Goal: Register for event/course

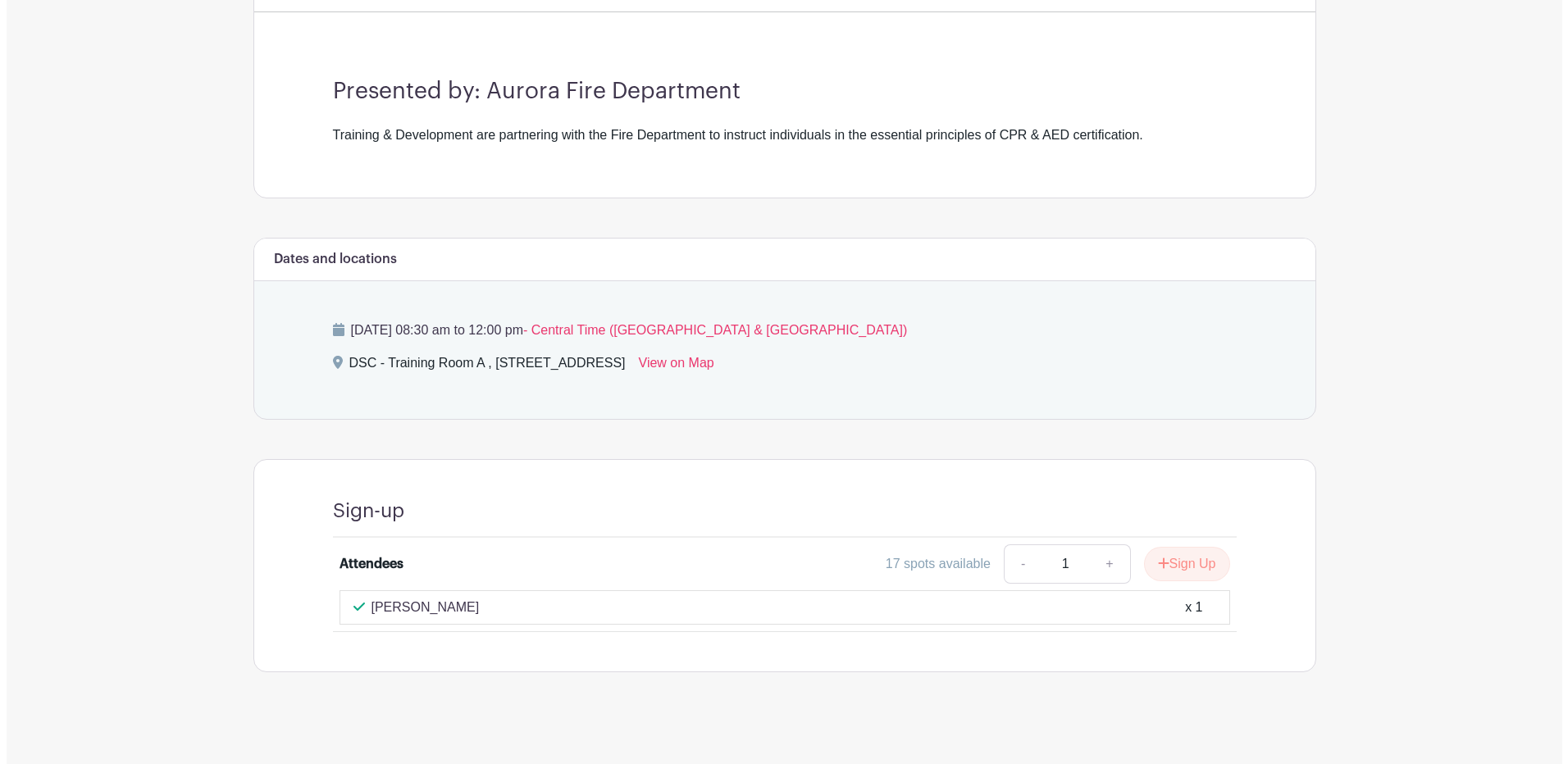
scroll to position [441, 0]
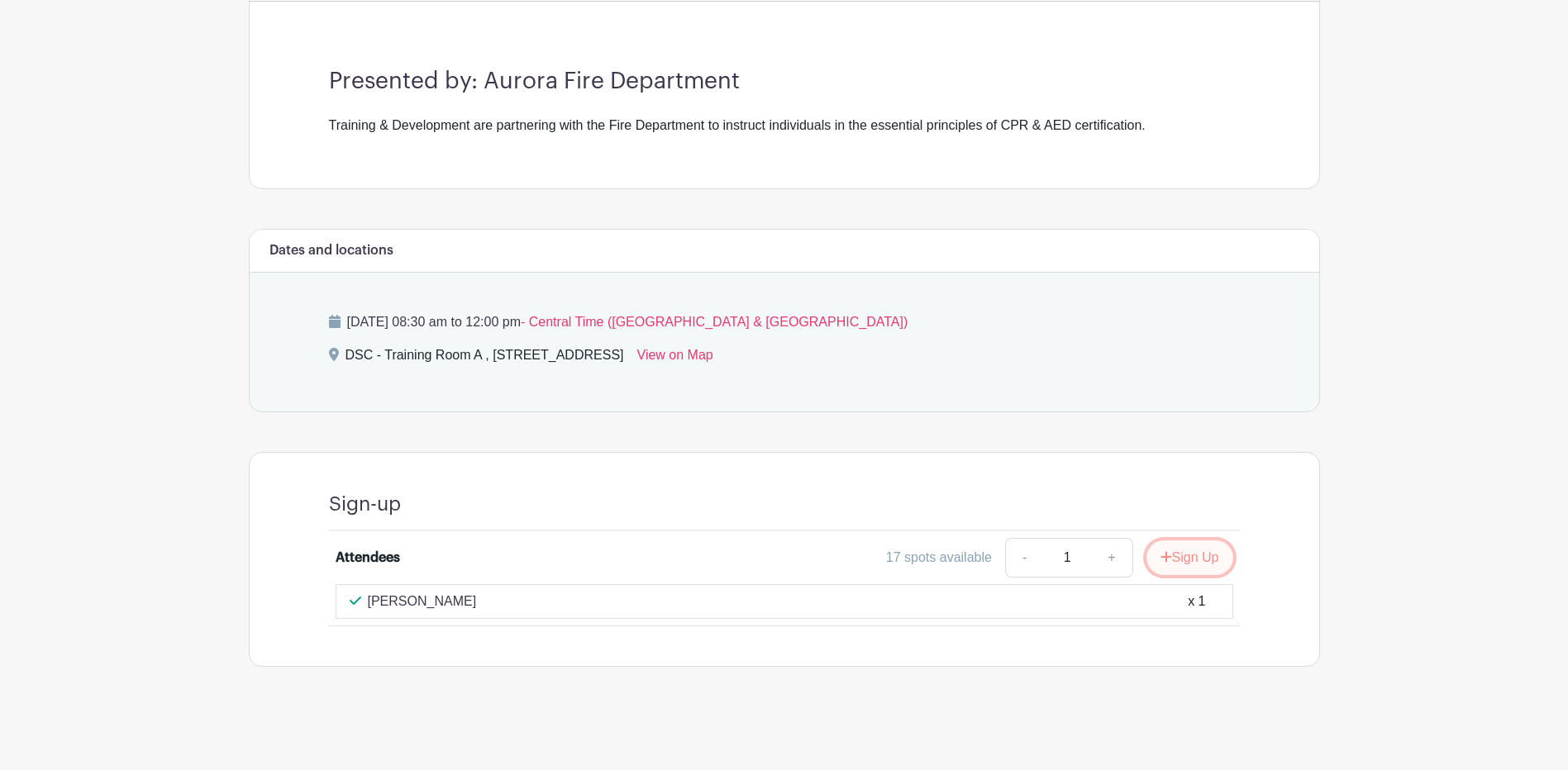
click at [1203, 561] on button "Sign Up" at bounding box center [1189, 558] width 87 height 35
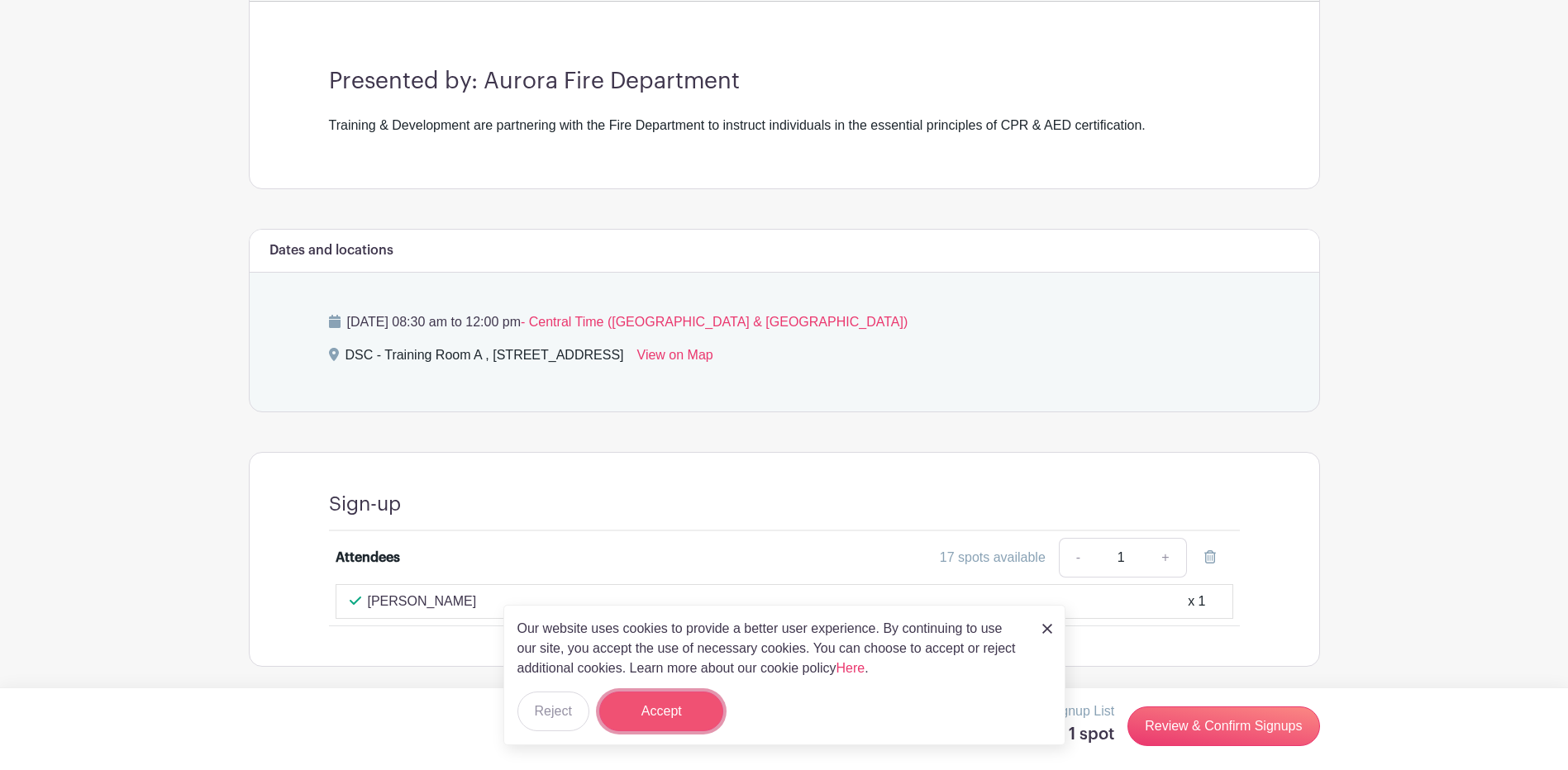
click at [669, 706] on button "Accept" at bounding box center [661, 711] width 124 height 39
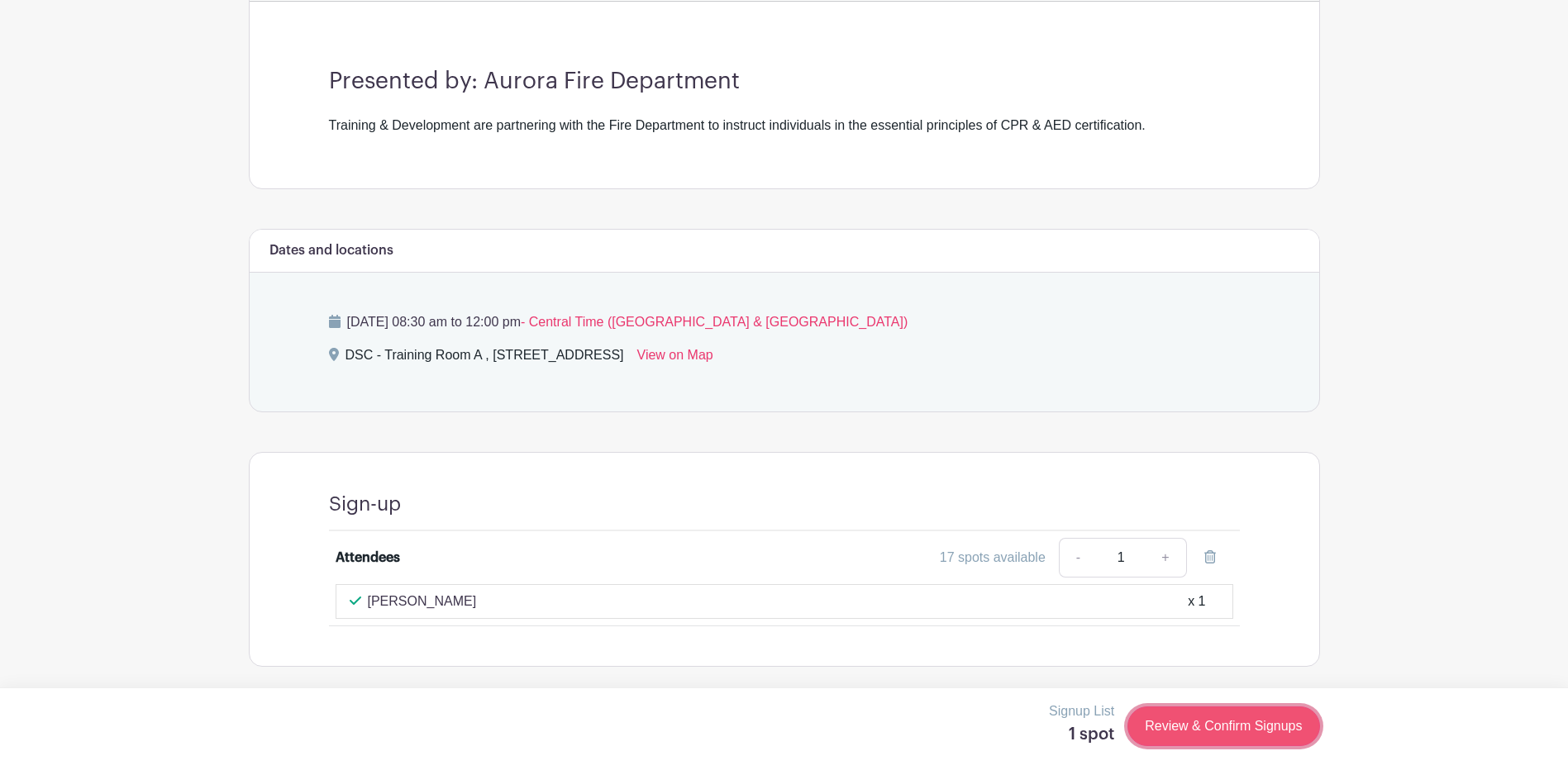
click at [1169, 731] on link "Review & Confirm Signups" at bounding box center [1224, 725] width 192 height 39
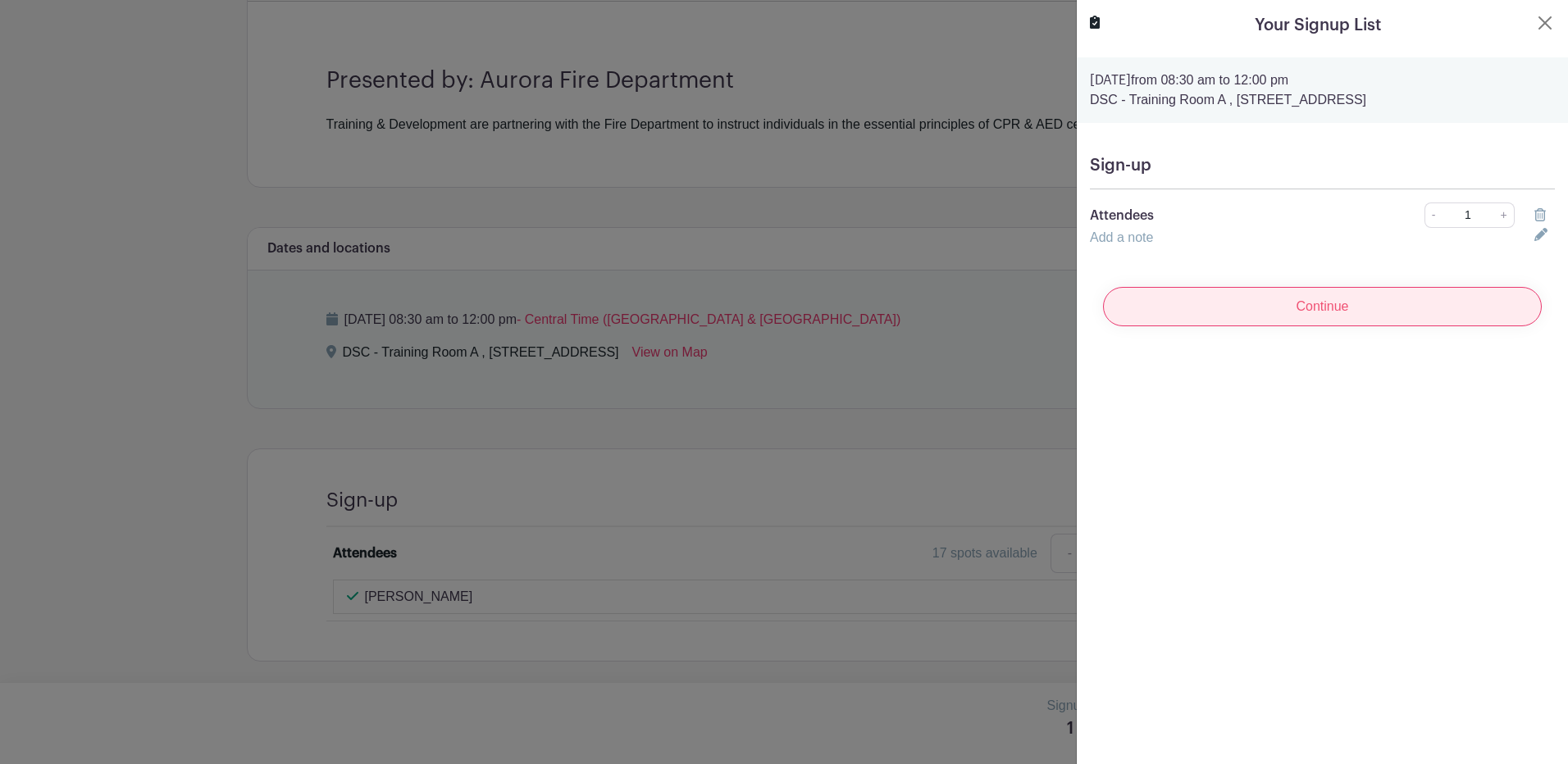
click at [1279, 301] on input "Continue" at bounding box center [1322, 306] width 439 height 39
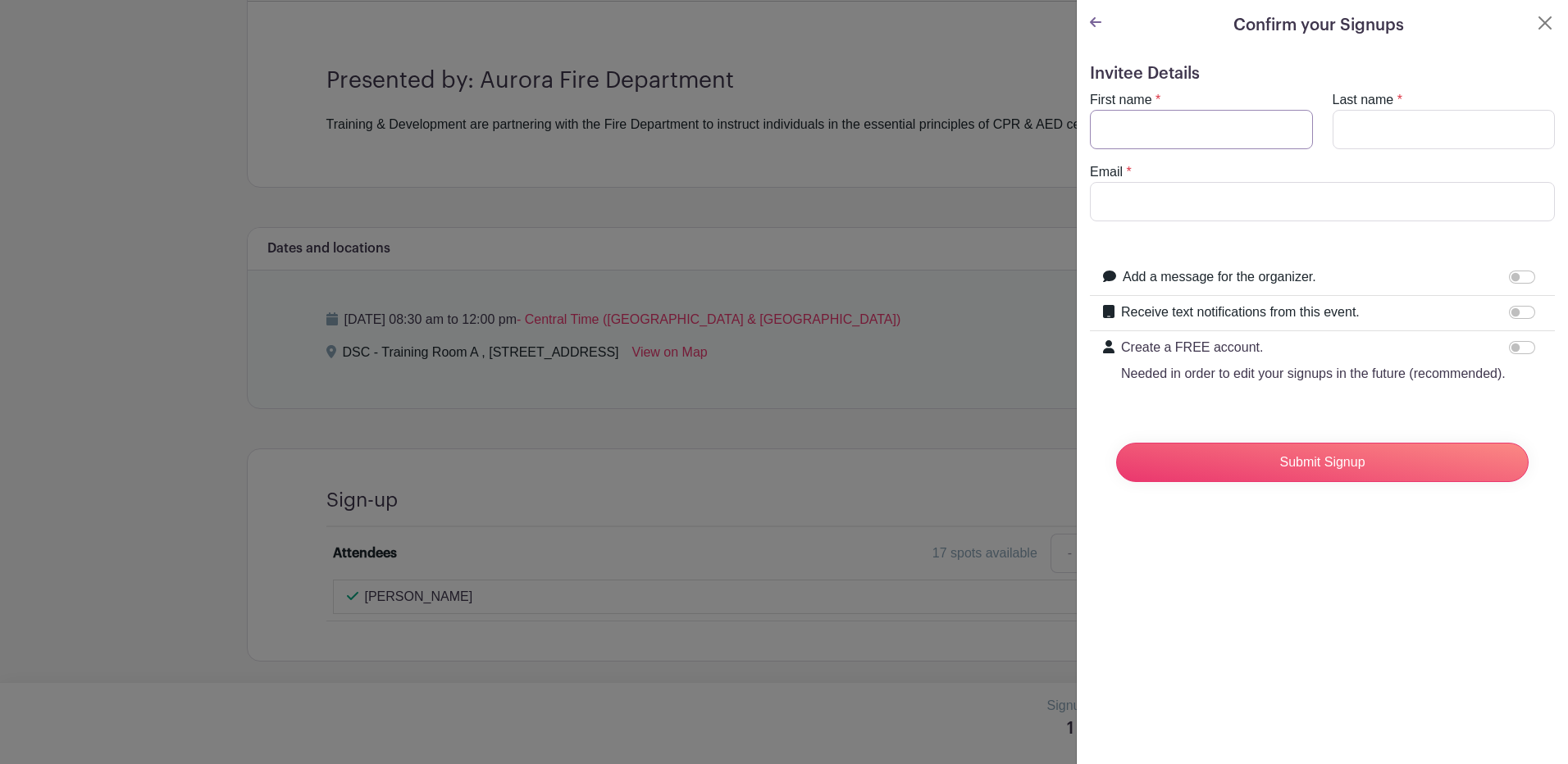
click at [1097, 111] on input "First name" at bounding box center [1201, 129] width 223 height 39
type input "Ulysses"
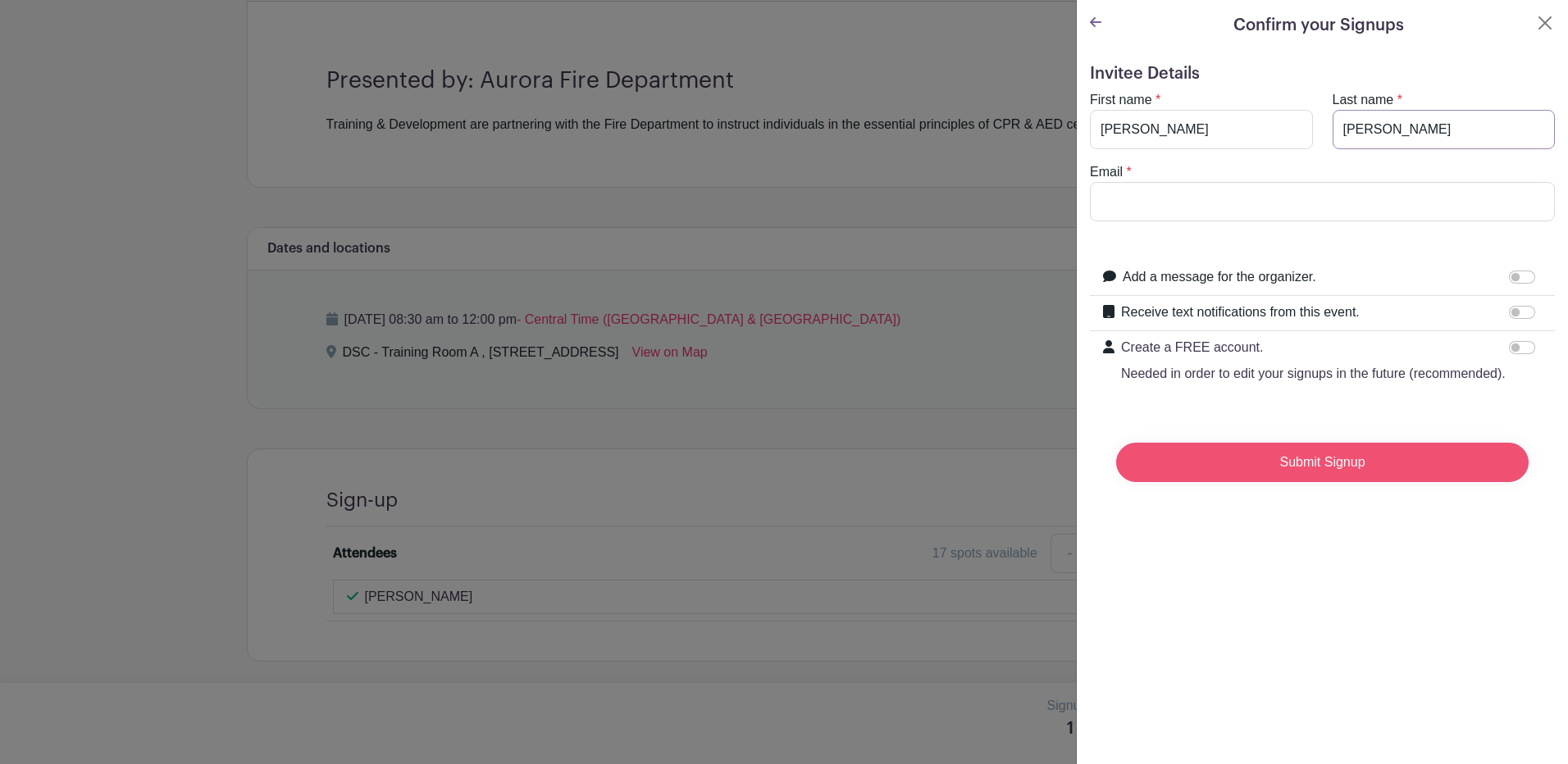
type input "Cepeda"
click at [1483, 482] on input "Submit Signup" at bounding box center [1322, 462] width 412 height 39
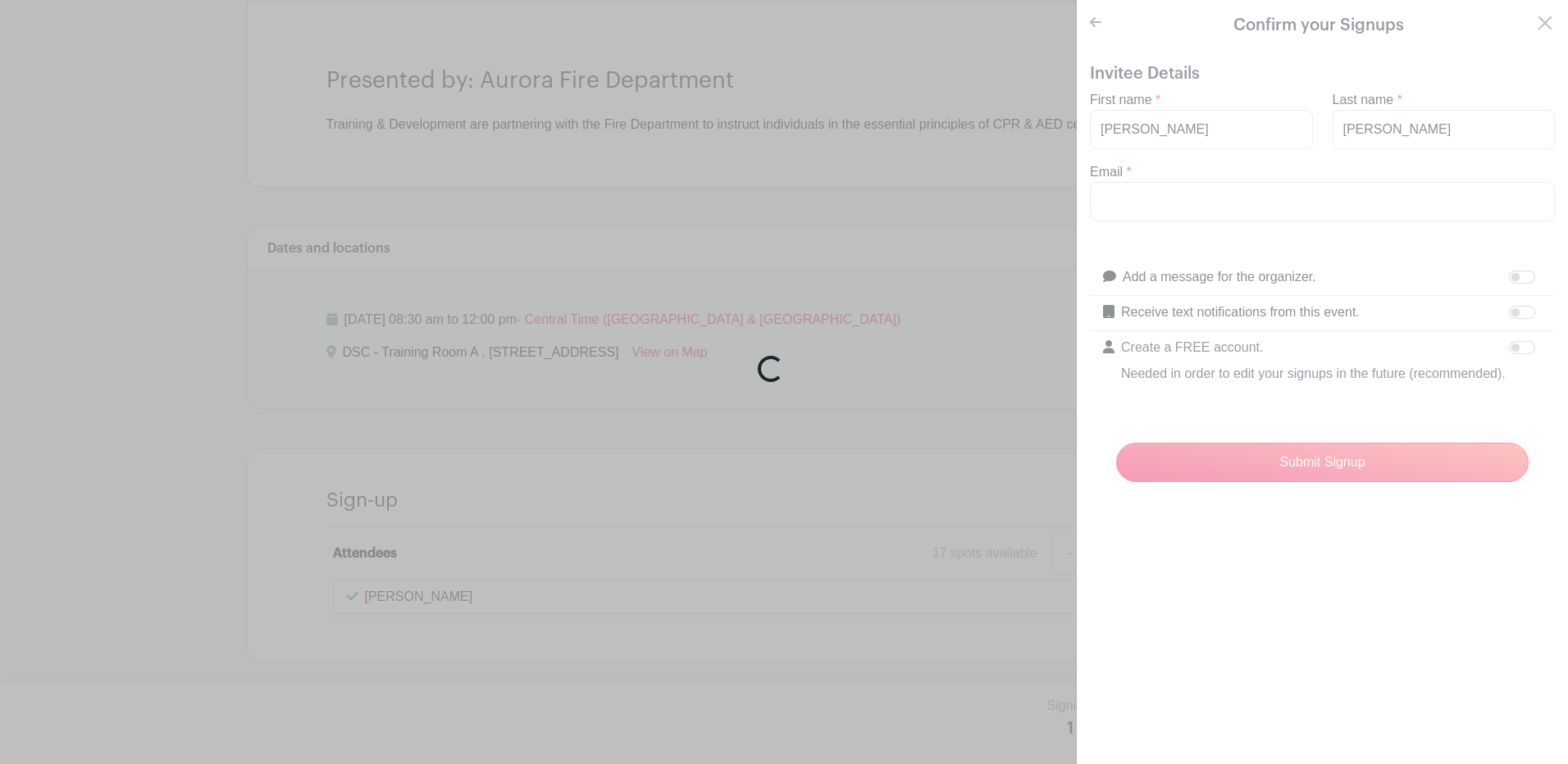
click at [1166, 197] on div "Loading..." at bounding box center [784, 382] width 1568 height 764
drag, startPoint x: 695, startPoint y: 313, endPoint x: 768, endPoint y: 205, distance: 130.4
click at [694, 313] on div "Loading..." at bounding box center [784, 382] width 1568 height 764
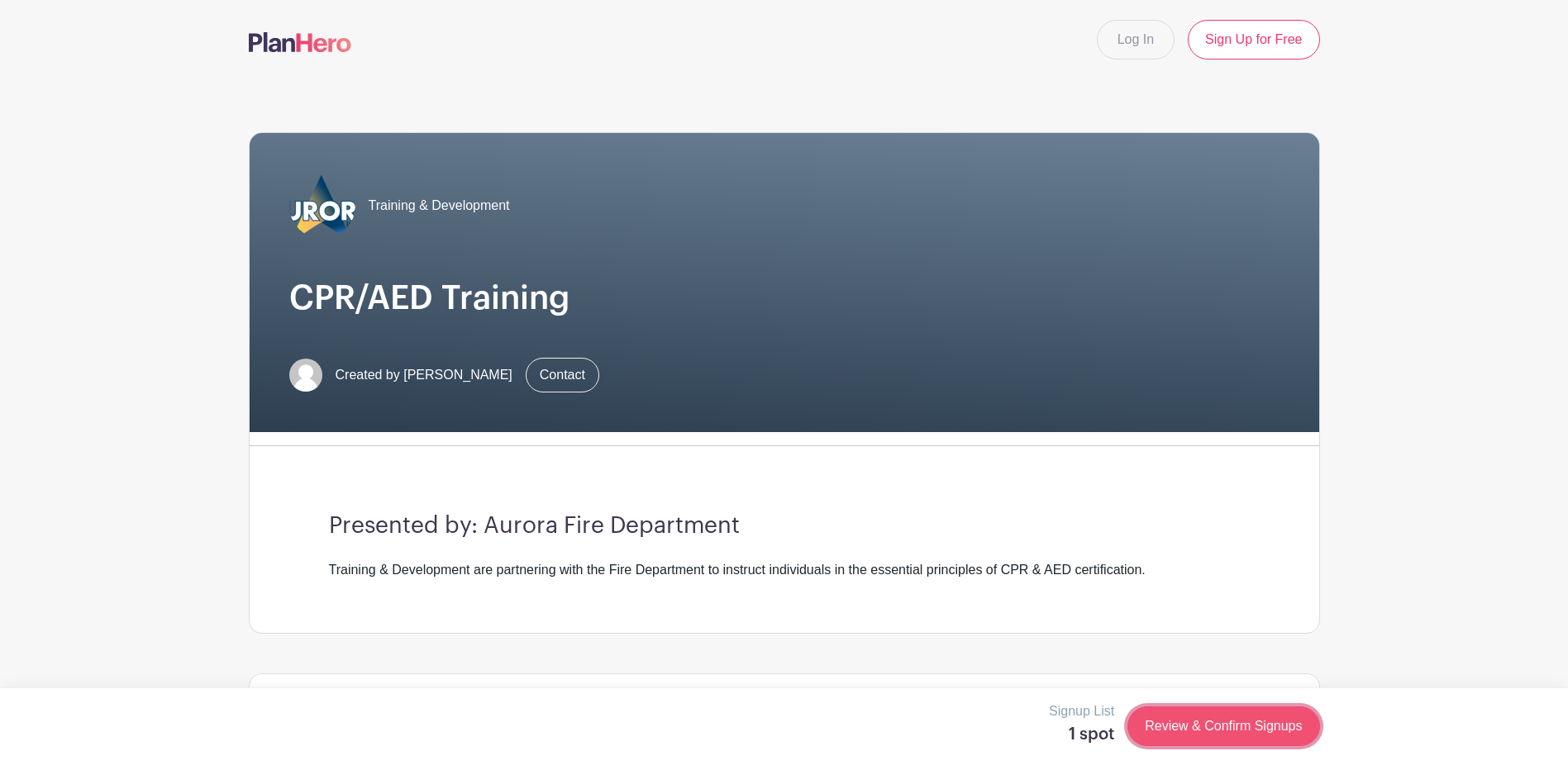
click at [1196, 725] on link "Review & Confirm Signups" at bounding box center [1224, 725] width 192 height 39
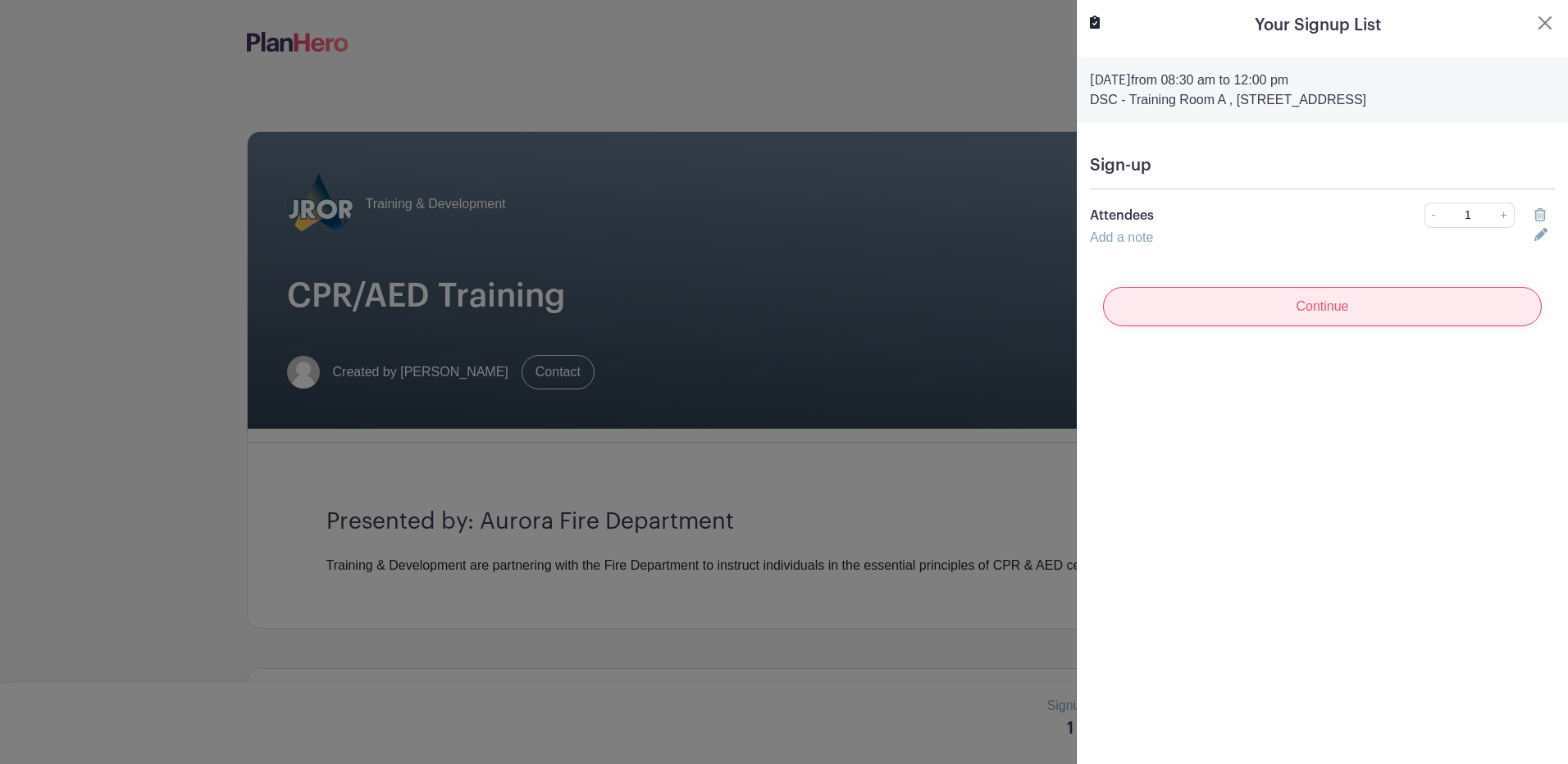
click at [1286, 299] on input "Continue" at bounding box center [1322, 306] width 439 height 39
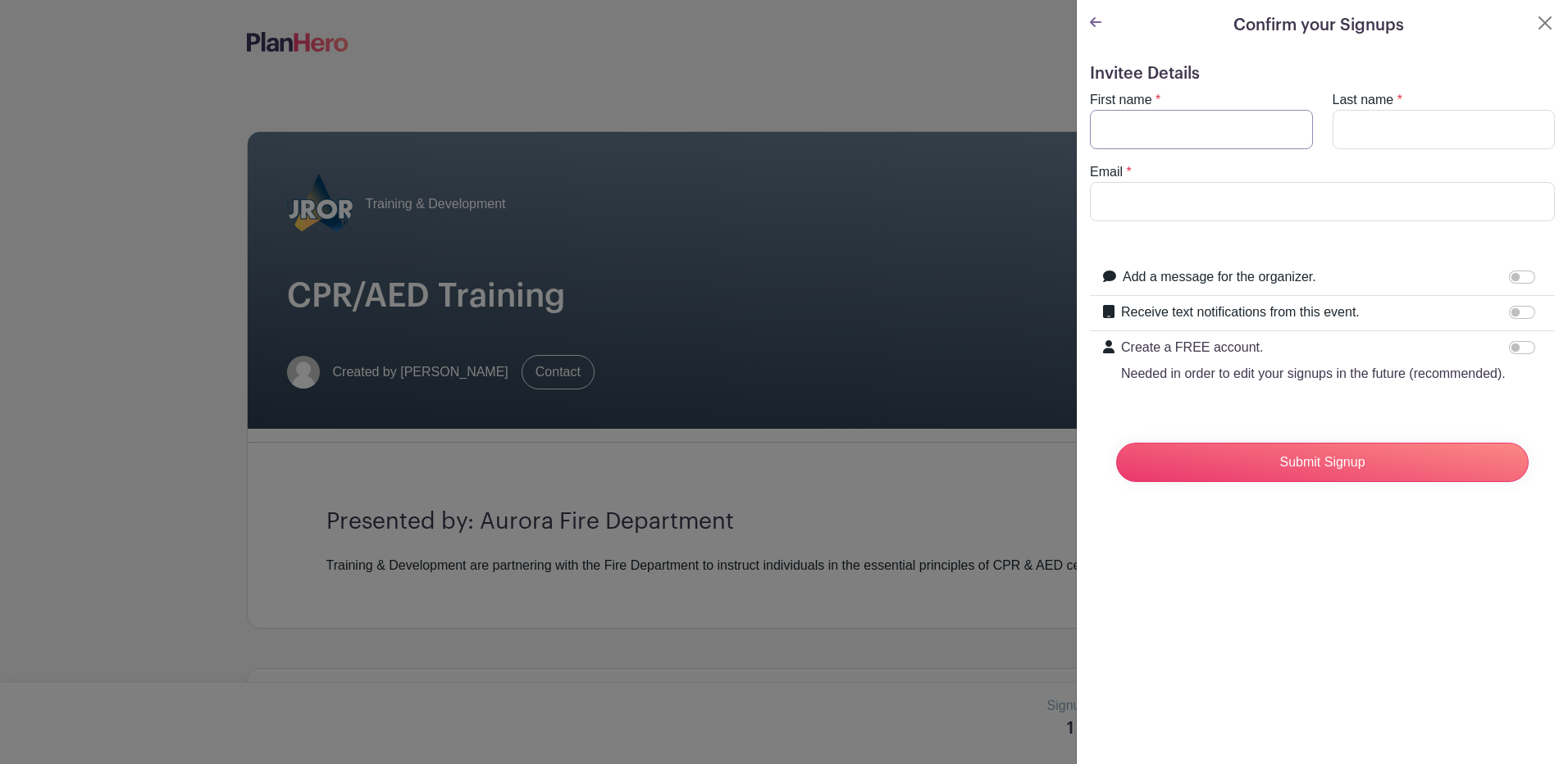
drag, startPoint x: 1191, startPoint y: 110, endPoint x: 1185, endPoint y: 129, distance: 19.9
click at [1191, 110] on input "First name" at bounding box center [1201, 129] width 223 height 39
type input "Ulysses"
type input "Cepeda"
drag, startPoint x: 1178, startPoint y: 185, endPoint x: 1178, endPoint y: 201, distance: 16.0
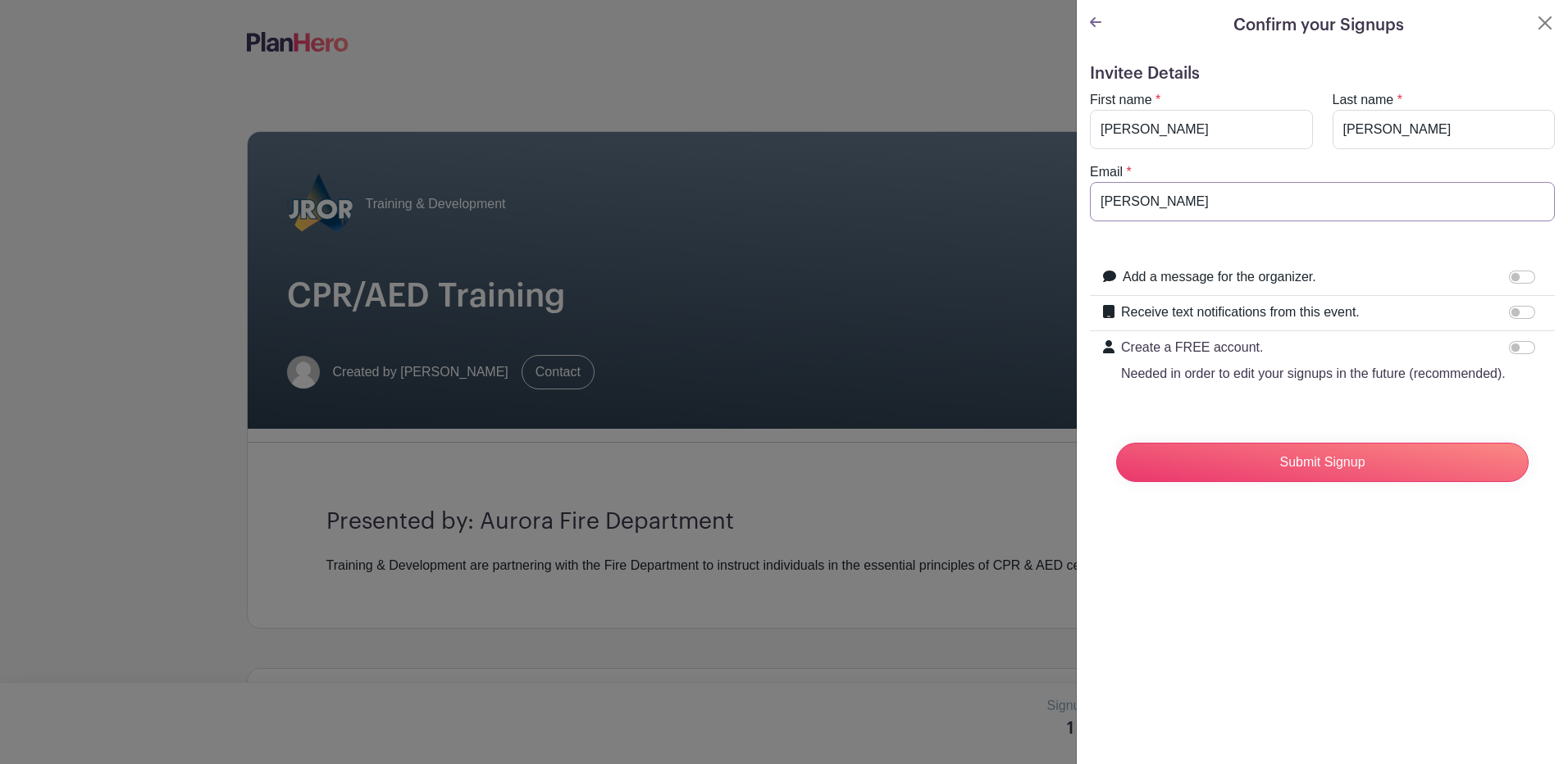
click at [1178, 185] on input "cepeda" at bounding box center [1322, 201] width 465 height 39
type input "cepedau@aurora.il.us"
click at [1312, 482] on input "Submit Signup" at bounding box center [1322, 462] width 412 height 39
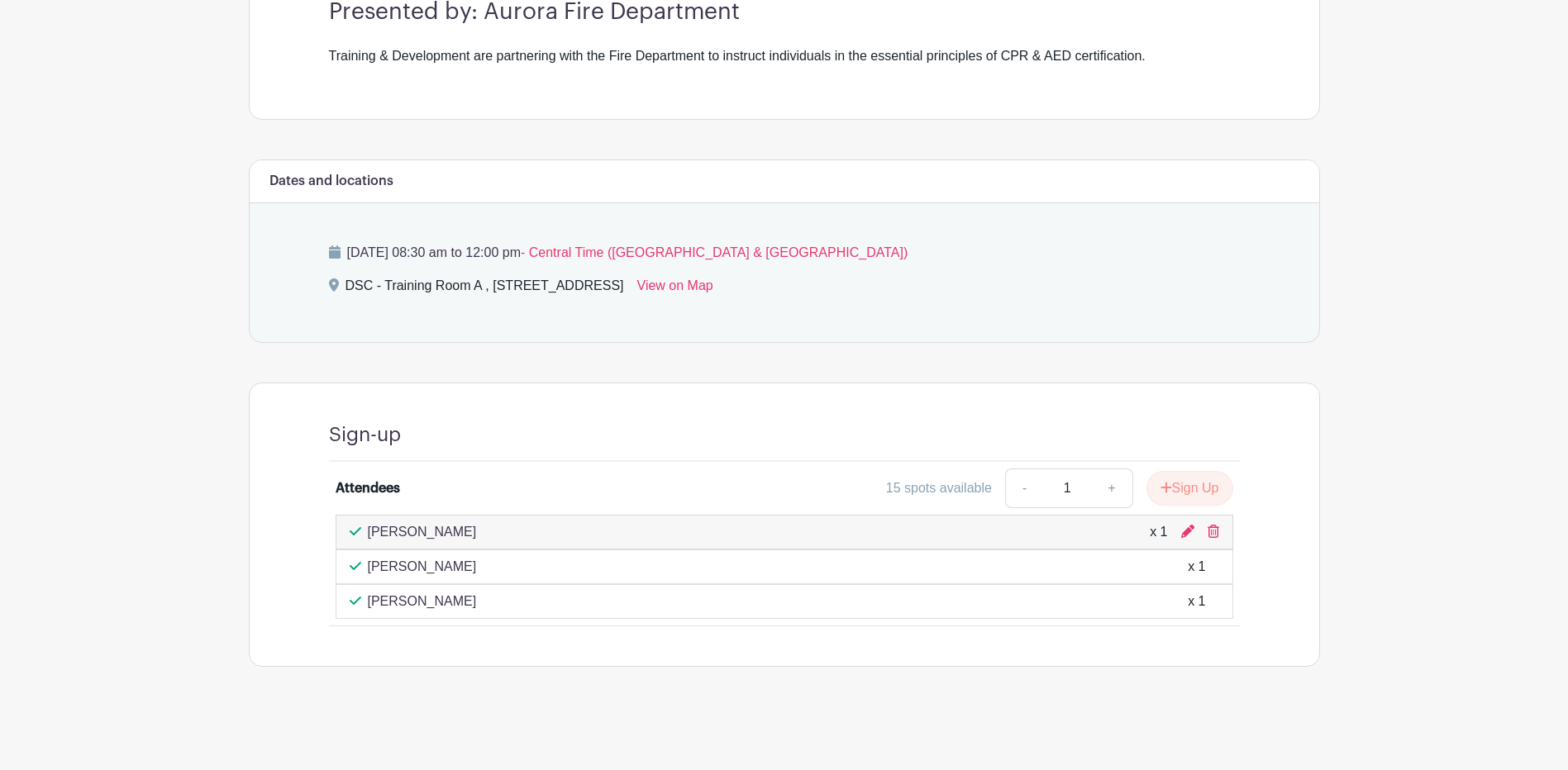
scroll to position [548, 0]
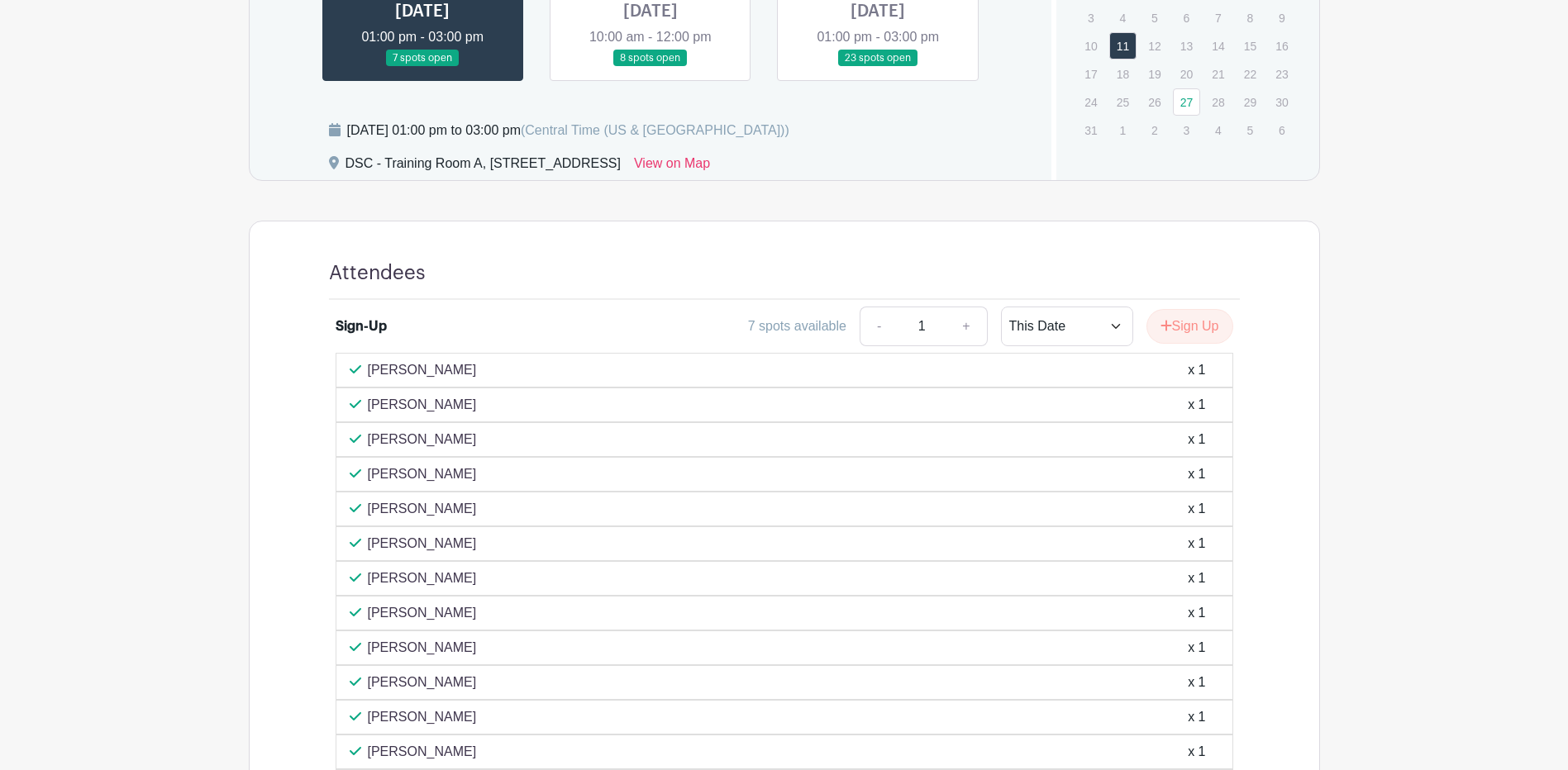
scroll to position [847, 0]
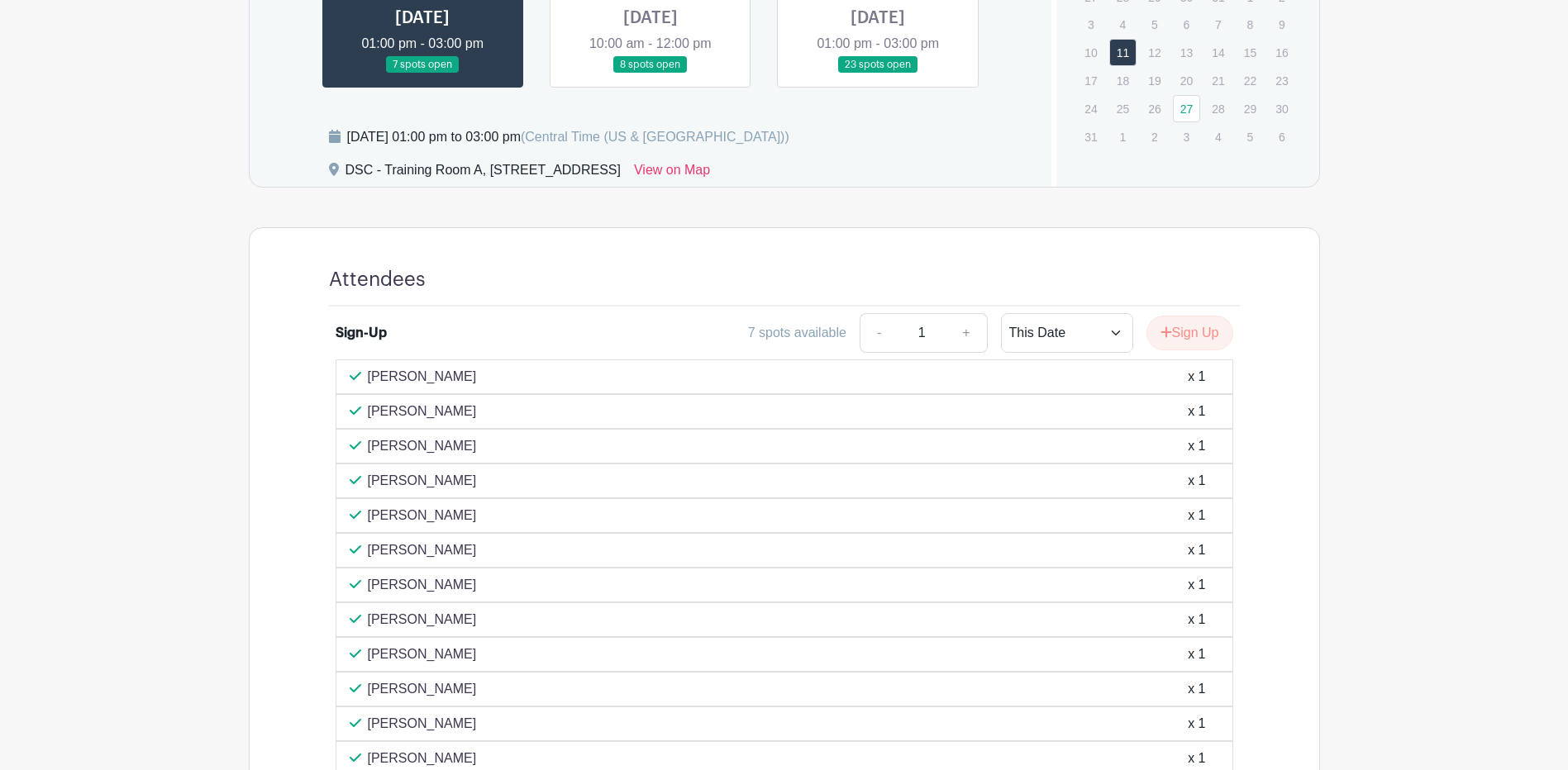
click at [650, 74] on link at bounding box center [650, 74] width 0 height 0
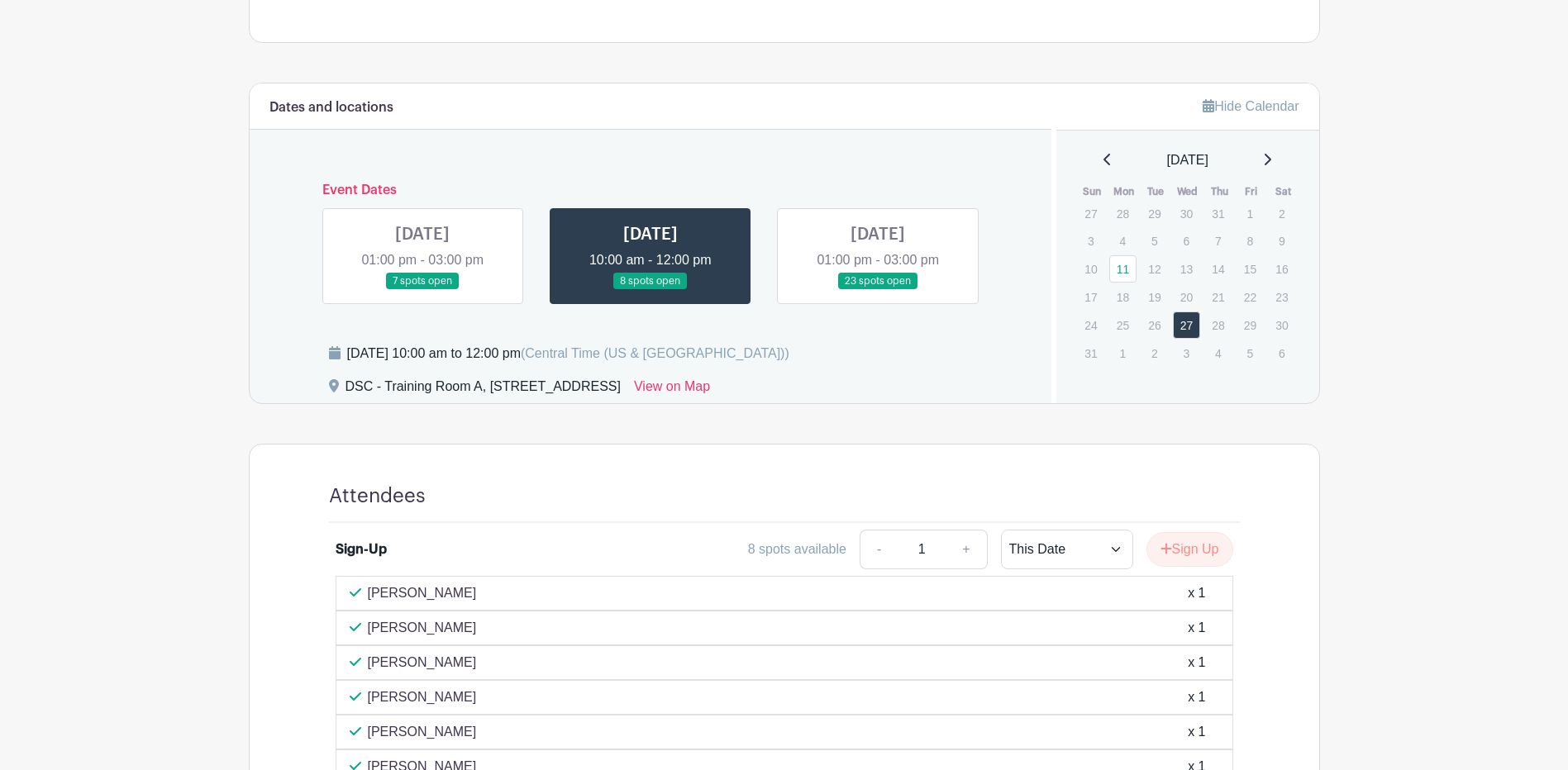
scroll to position [515, 0]
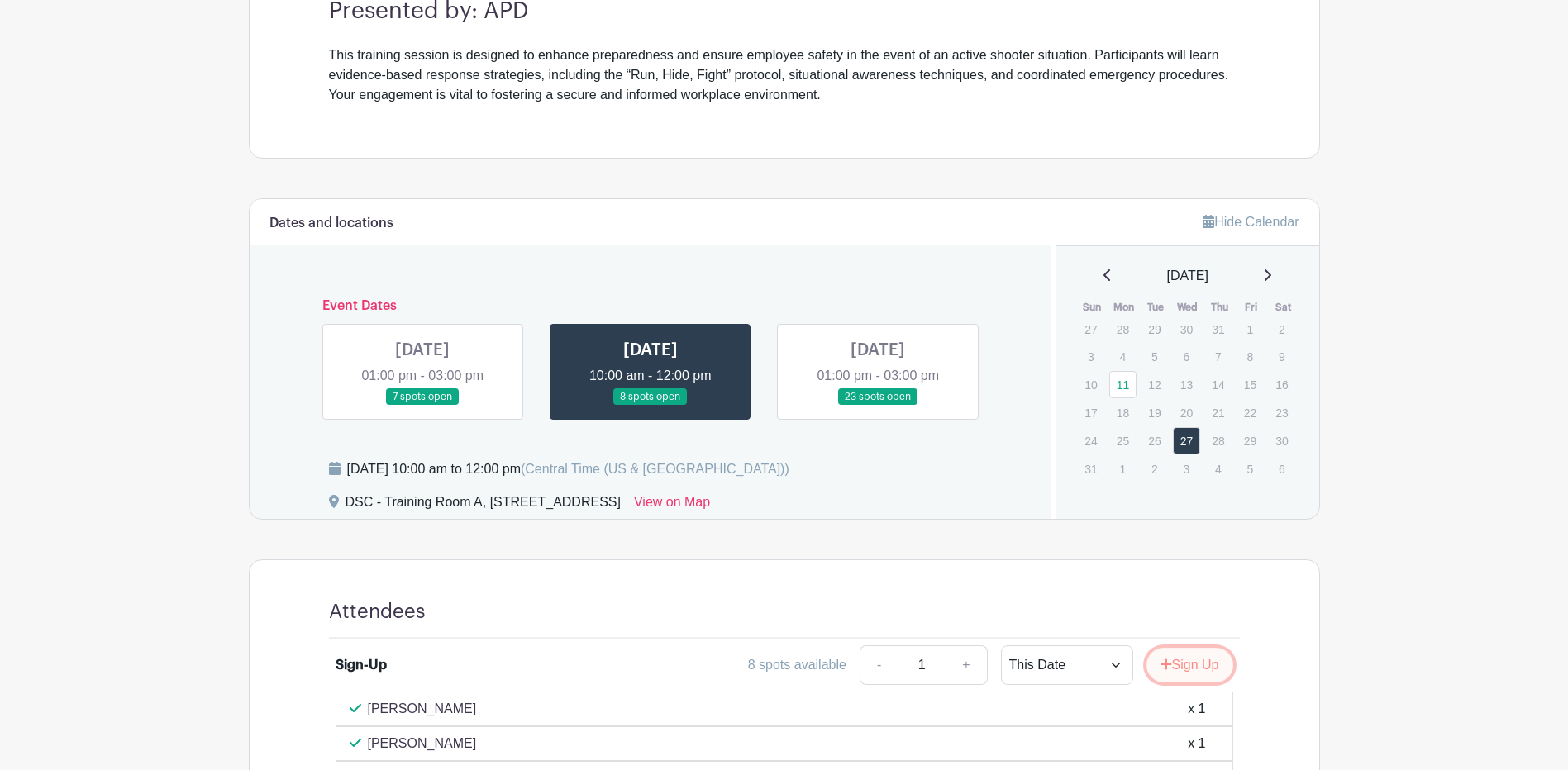
click at [1163, 666] on icon "submit" at bounding box center [1166, 664] width 11 height 11
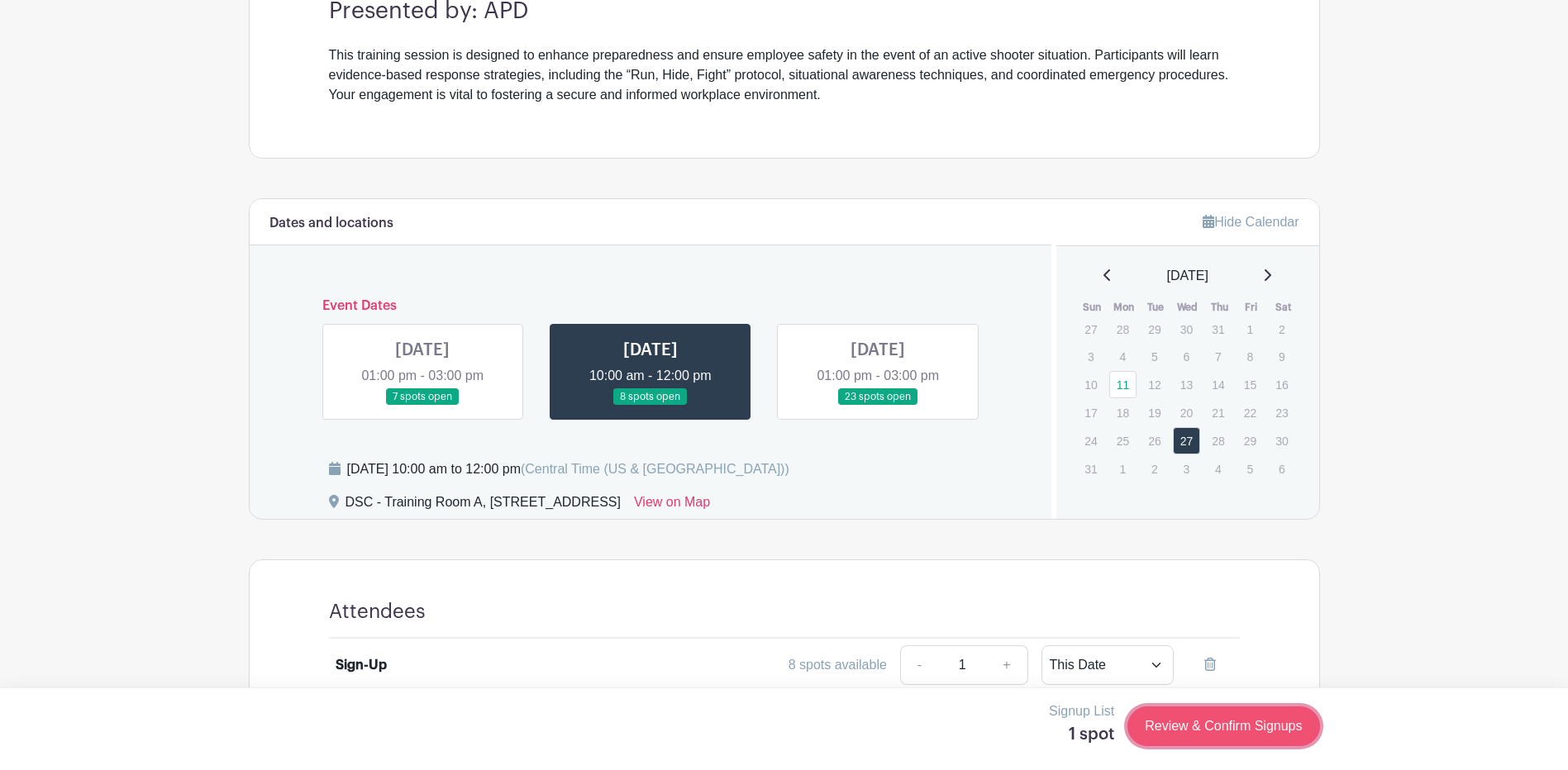
click at [1205, 721] on link "Review & Confirm Signups" at bounding box center [1224, 725] width 192 height 39
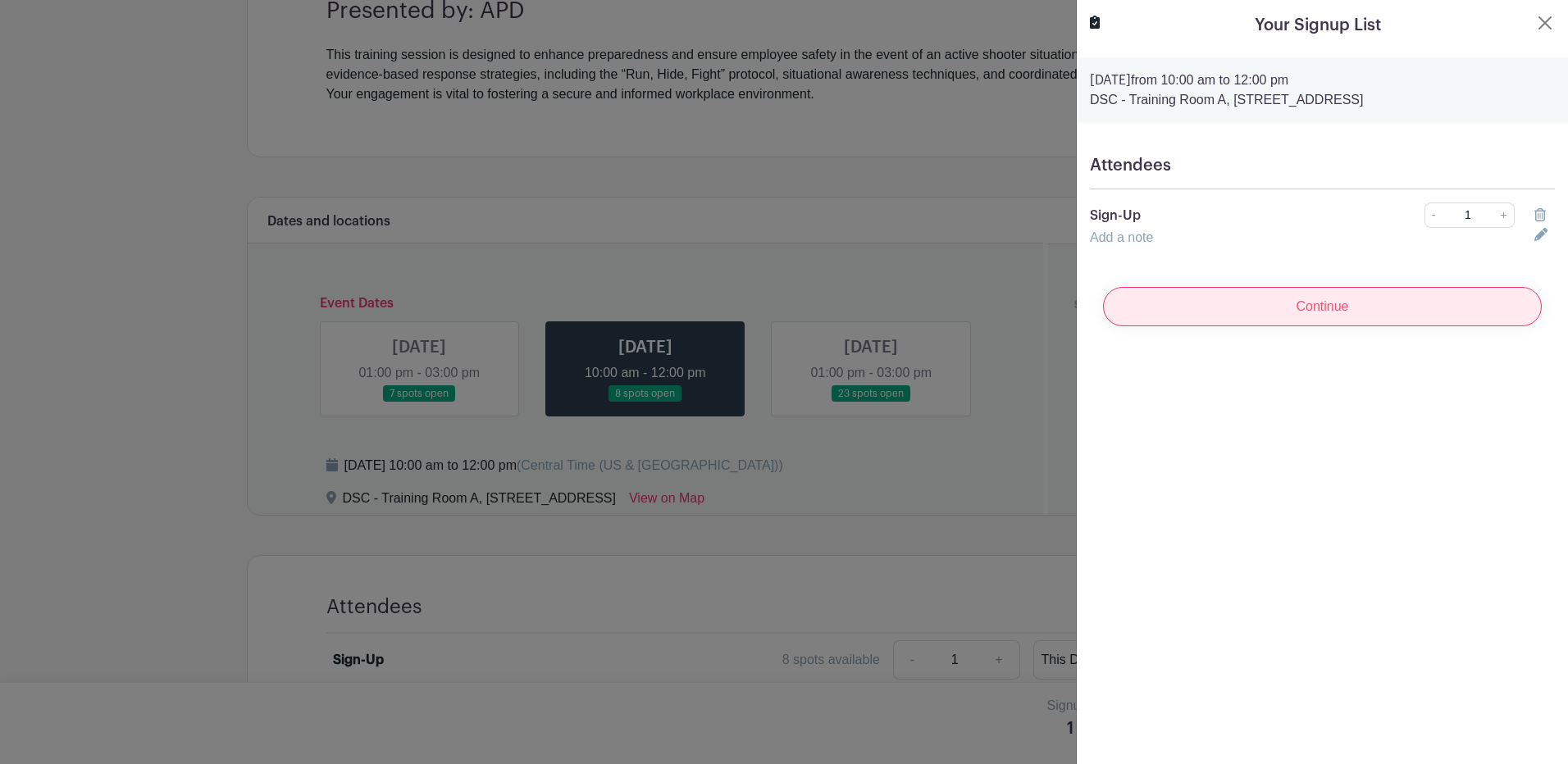
click at [1306, 310] on input "Continue" at bounding box center [1322, 306] width 439 height 39
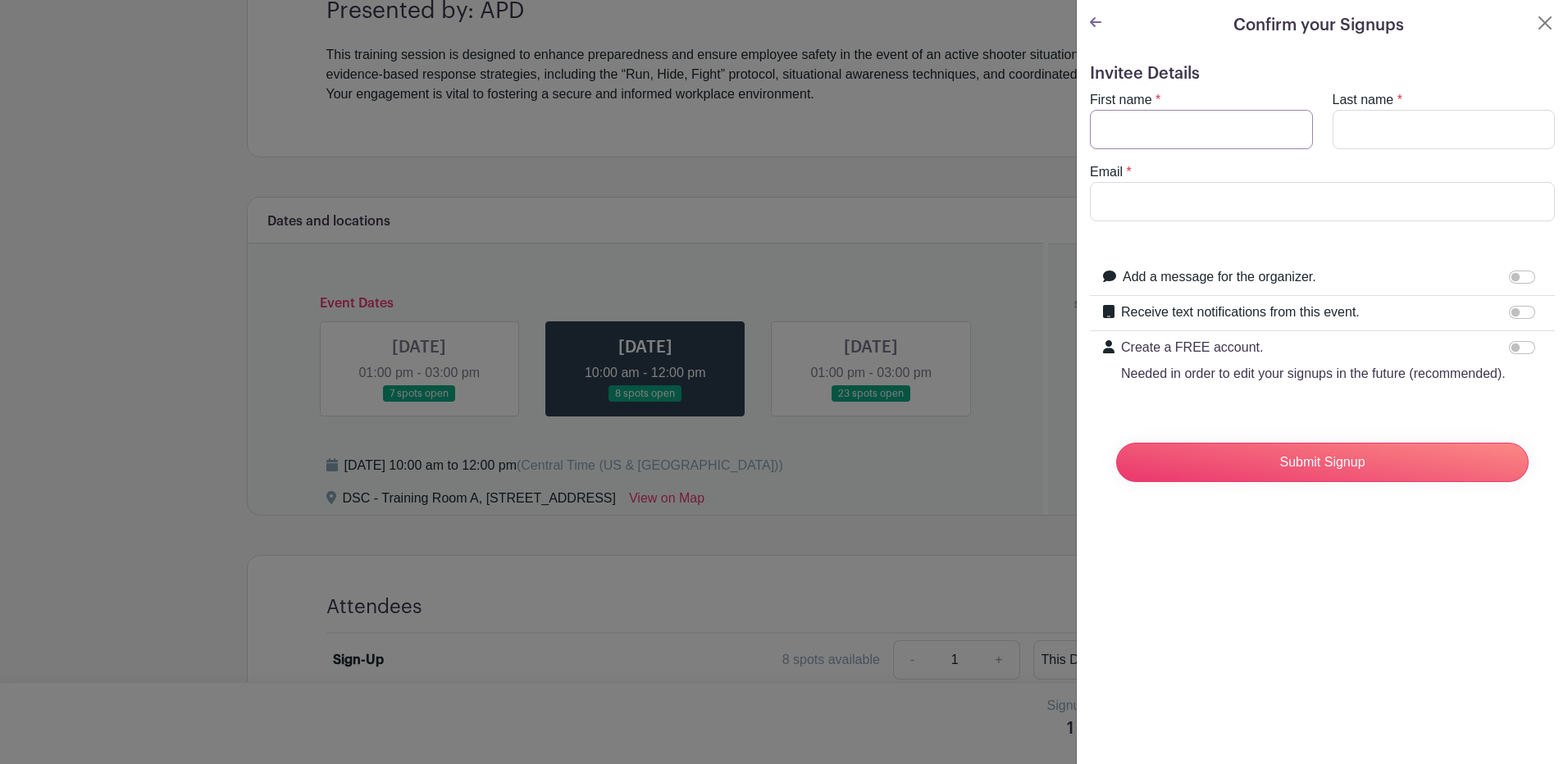
click at [1191, 133] on input "First name" at bounding box center [1201, 129] width 223 height 39
type input "Ulysses"
type input "Cepeda"
type input "cepedau@aurora.il.us"
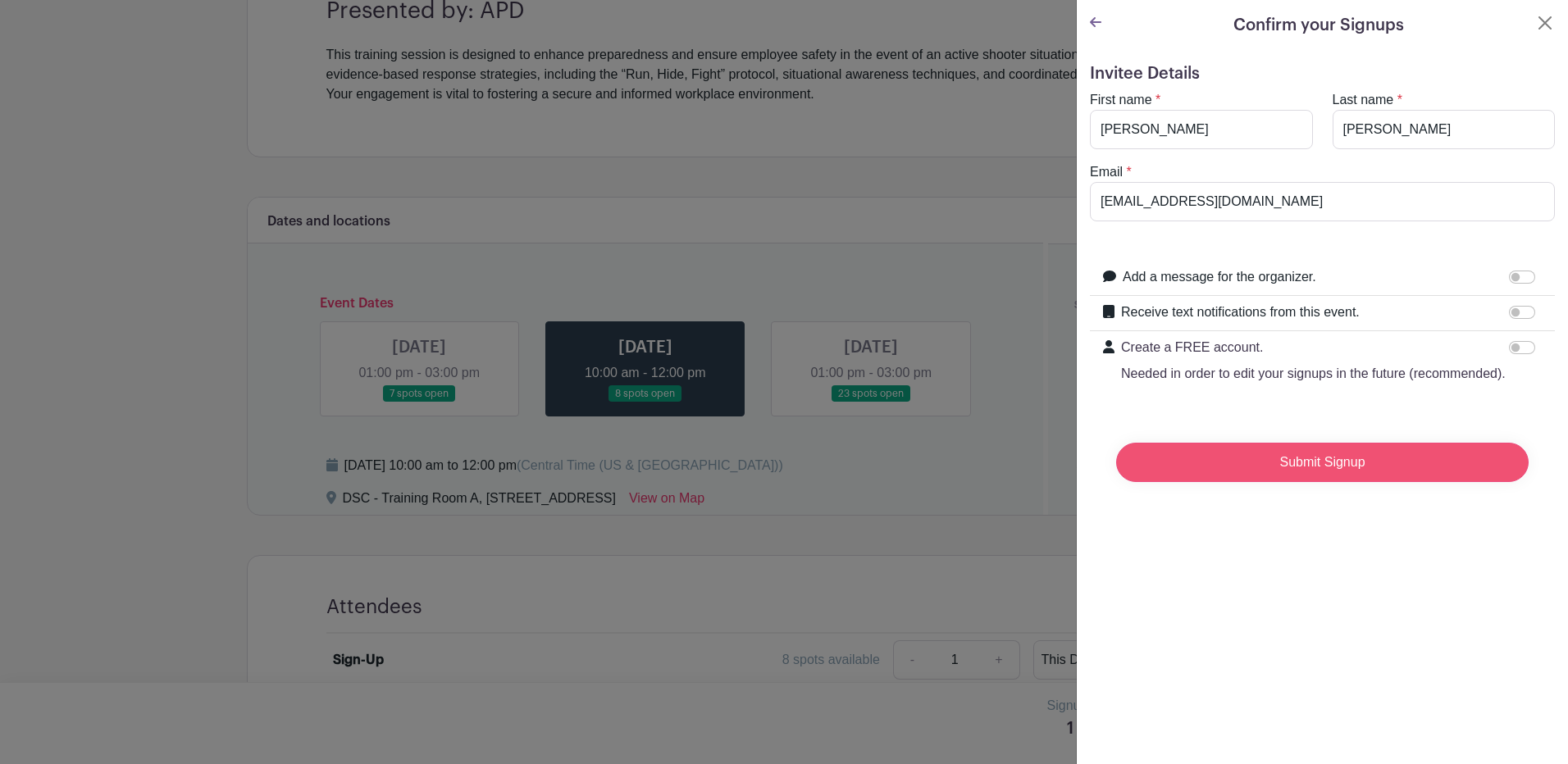
click at [1394, 482] on input "Submit Signup" at bounding box center [1322, 462] width 412 height 39
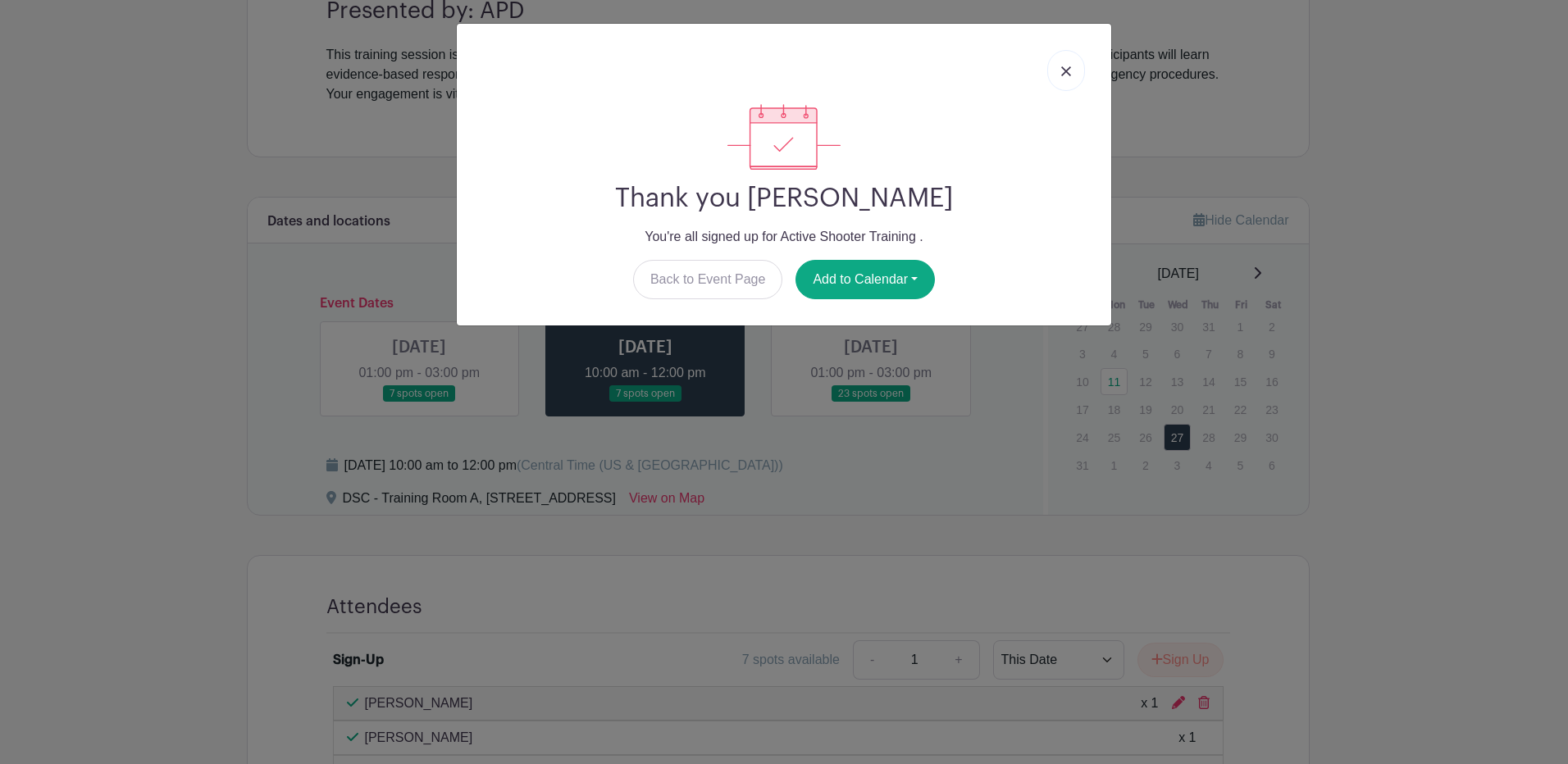
click at [1064, 75] on img at bounding box center [1066, 70] width 10 height 10
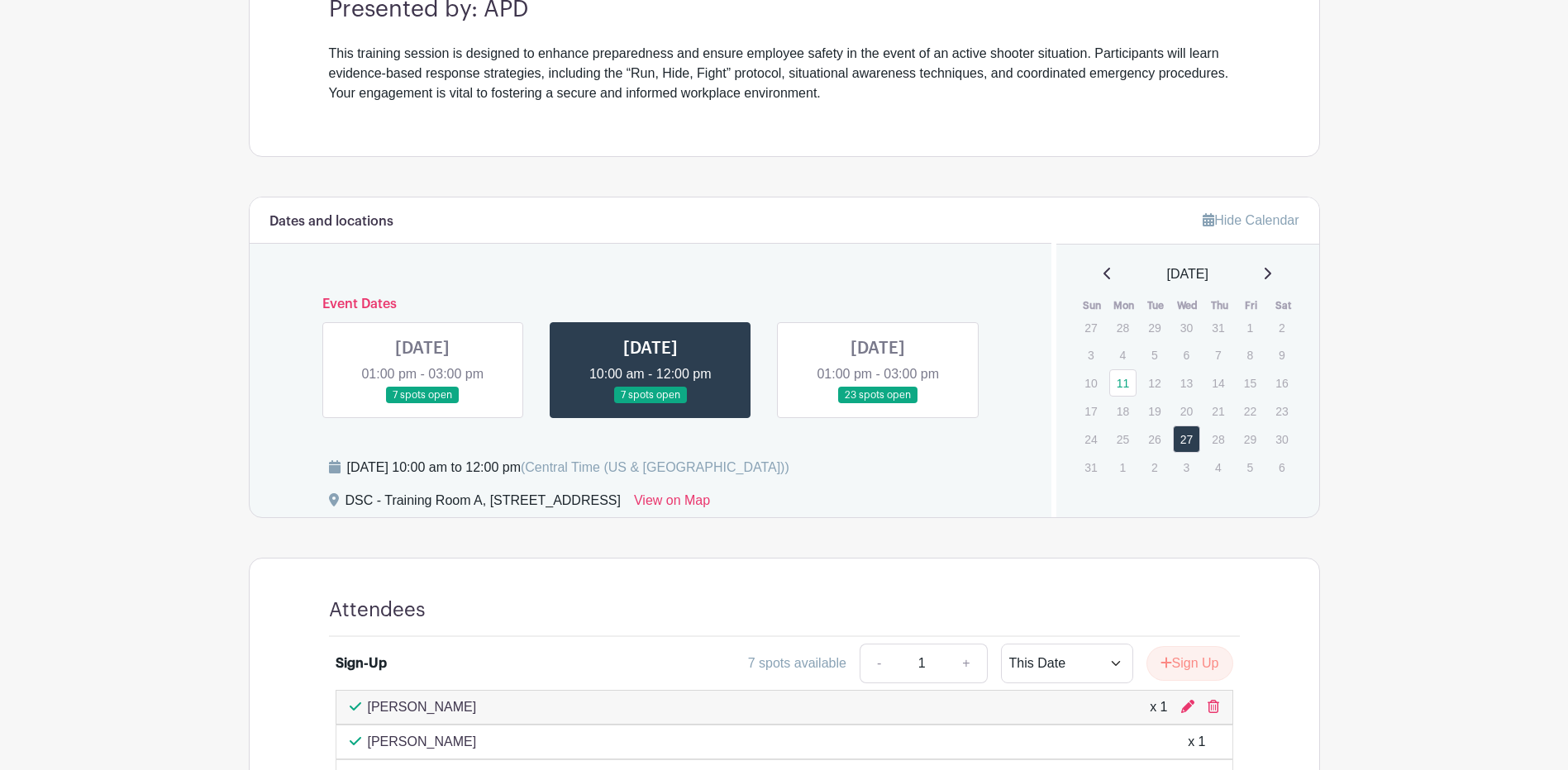
scroll to position [184, 0]
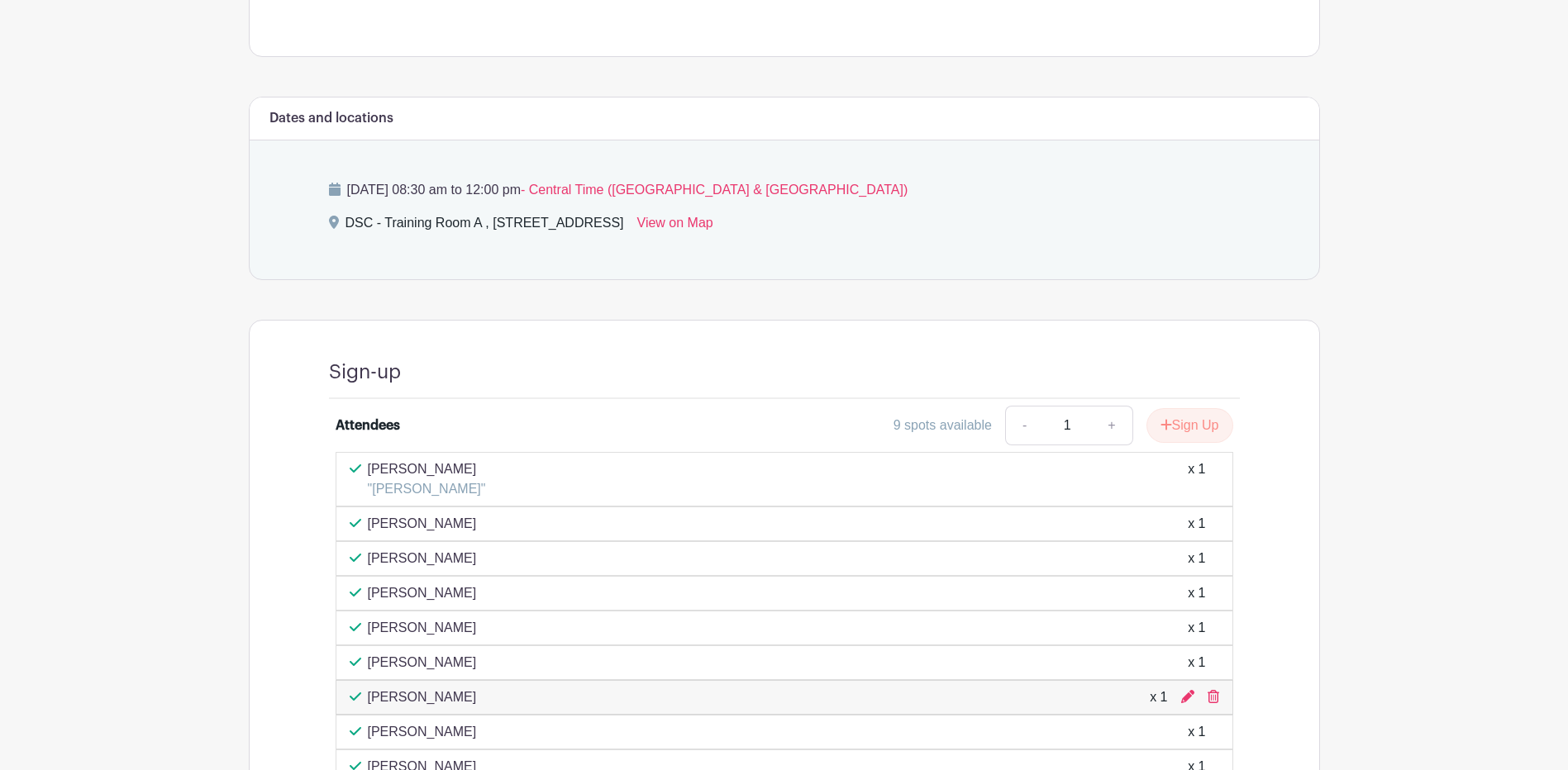
scroll to position [660, 0]
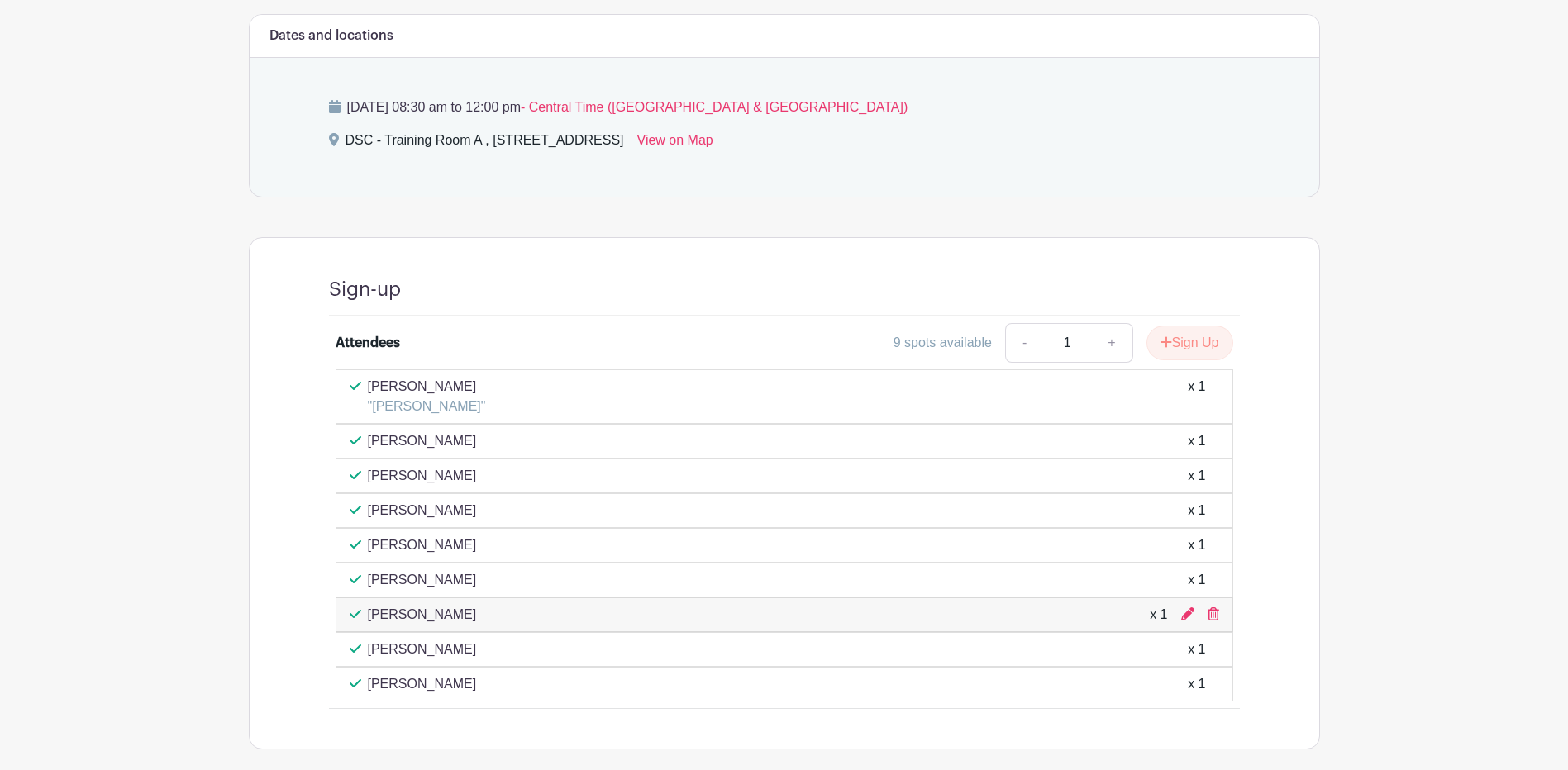
click at [444, 468] on p "[PERSON_NAME]" at bounding box center [422, 476] width 110 height 20
click at [1304, 555] on div "Sign-up Attendees 9 spots available - 1 + Sign Up [PERSON_NAME] "[PERSON_NAME]"…" at bounding box center [784, 493] width 1071 height 512
